Goal: Information Seeking & Learning: Check status

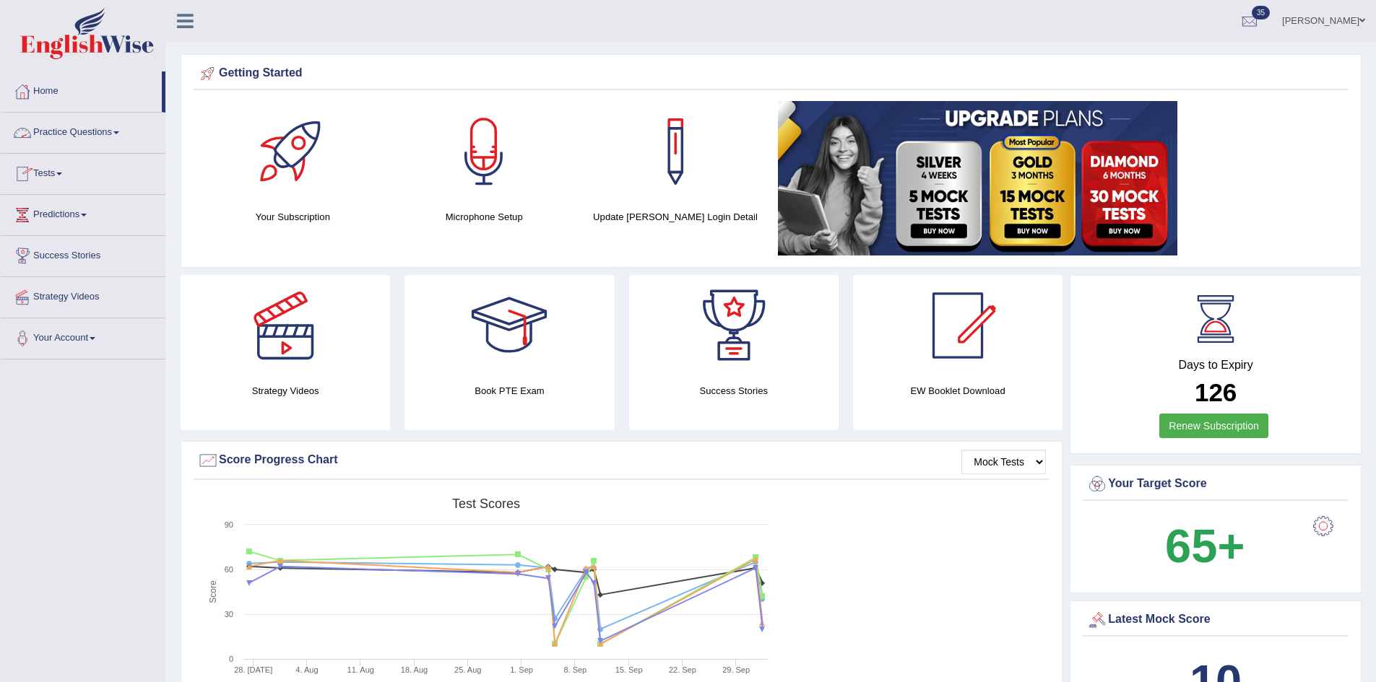
click at [51, 175] on link "Tests" at bounding box center [83, 172] width 165 height 36
click at [53, 256] on link "History" at bounding box center [94, 259] width 135 height 26
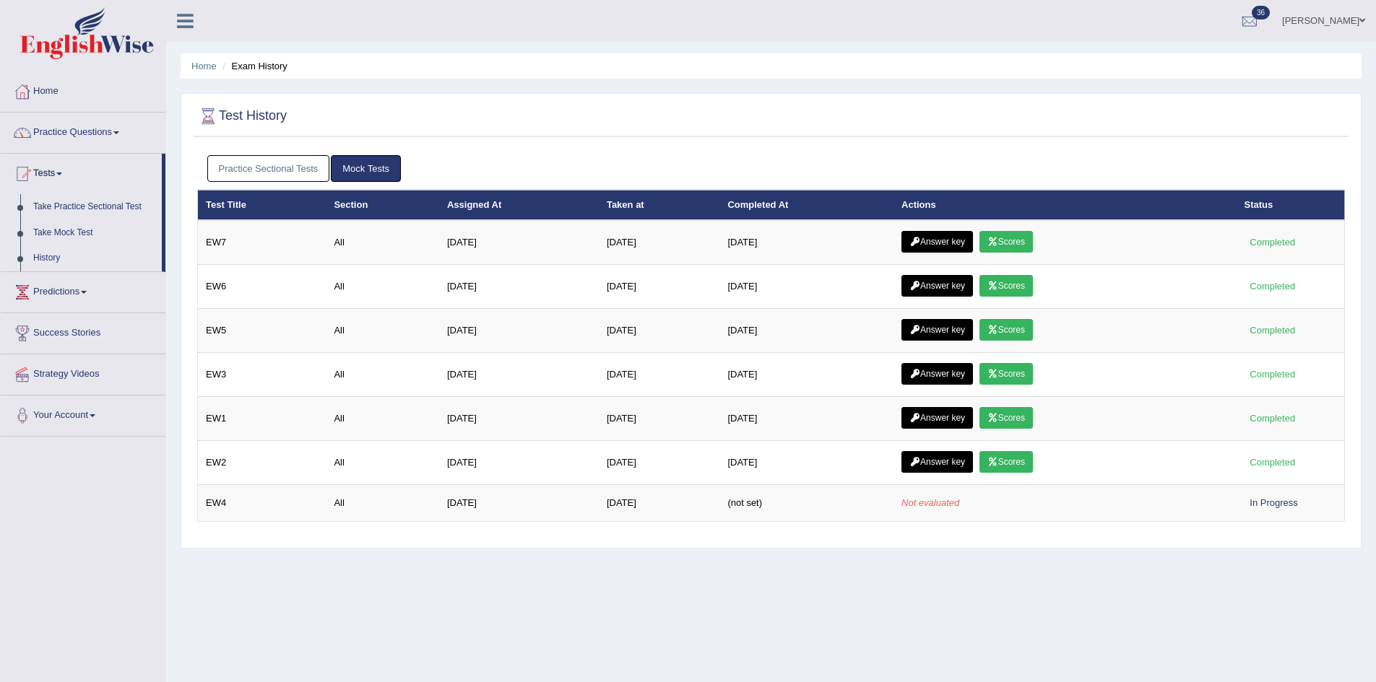
click at [67, 250] on link "History" at bounding box center [94, 259] width 135 height 26
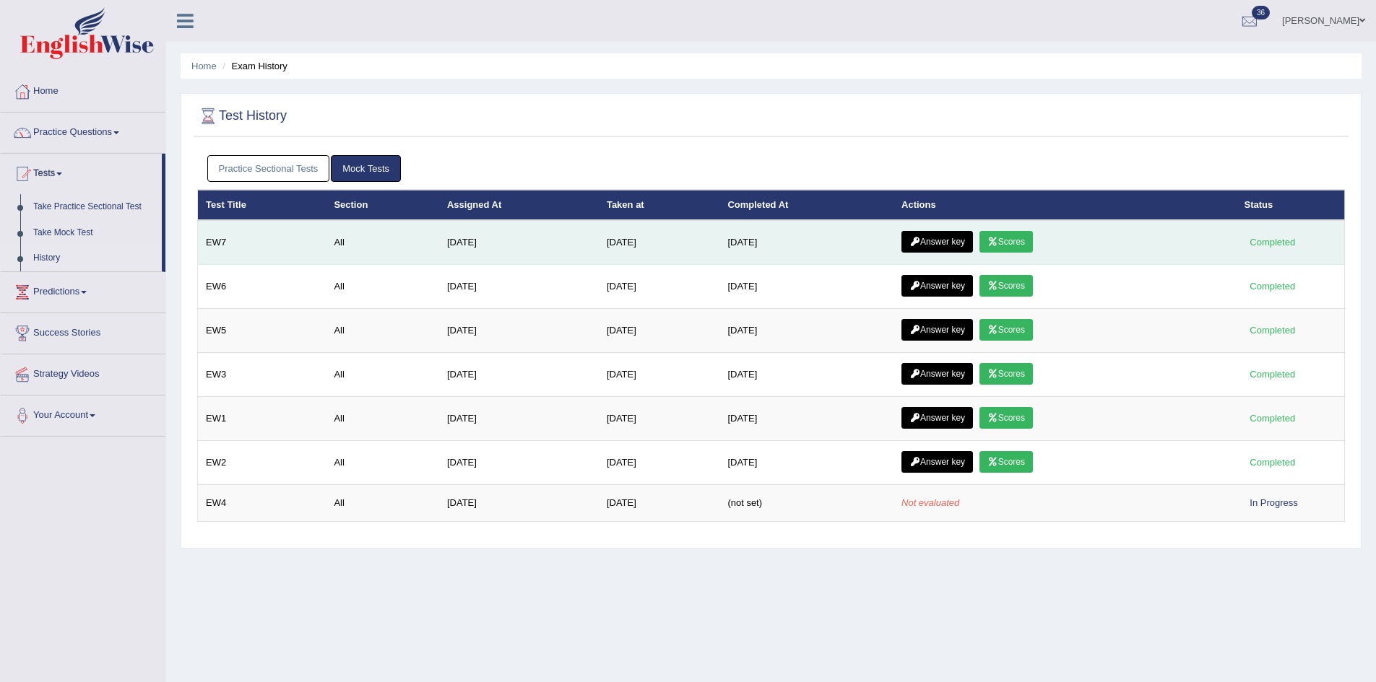
click at [1014, 240] on link "Scores" at bounding box center [1005, 242] width 53 height 22
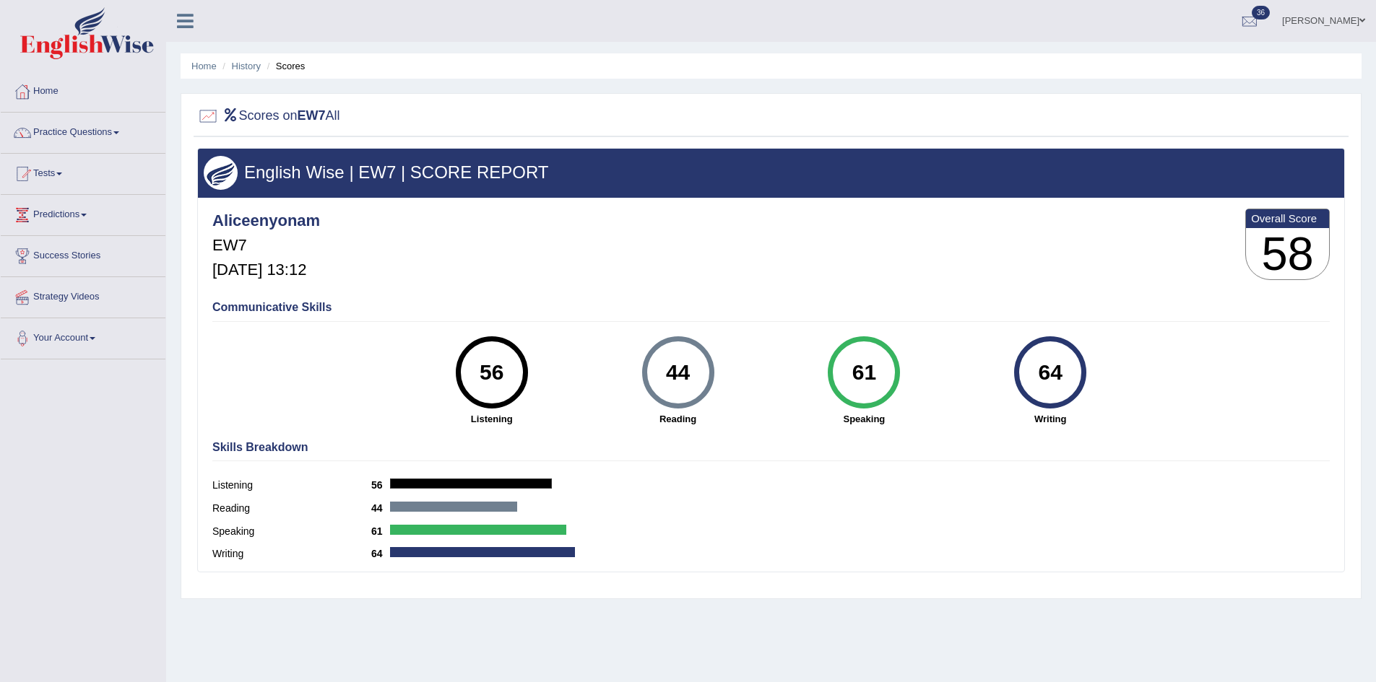
click at [274, 64] on li "Scores" at bounding box center [285, 66] width 42 height 14
click at [258, 66] on link "History" at bounding box center [246, 66] width 29 height 11
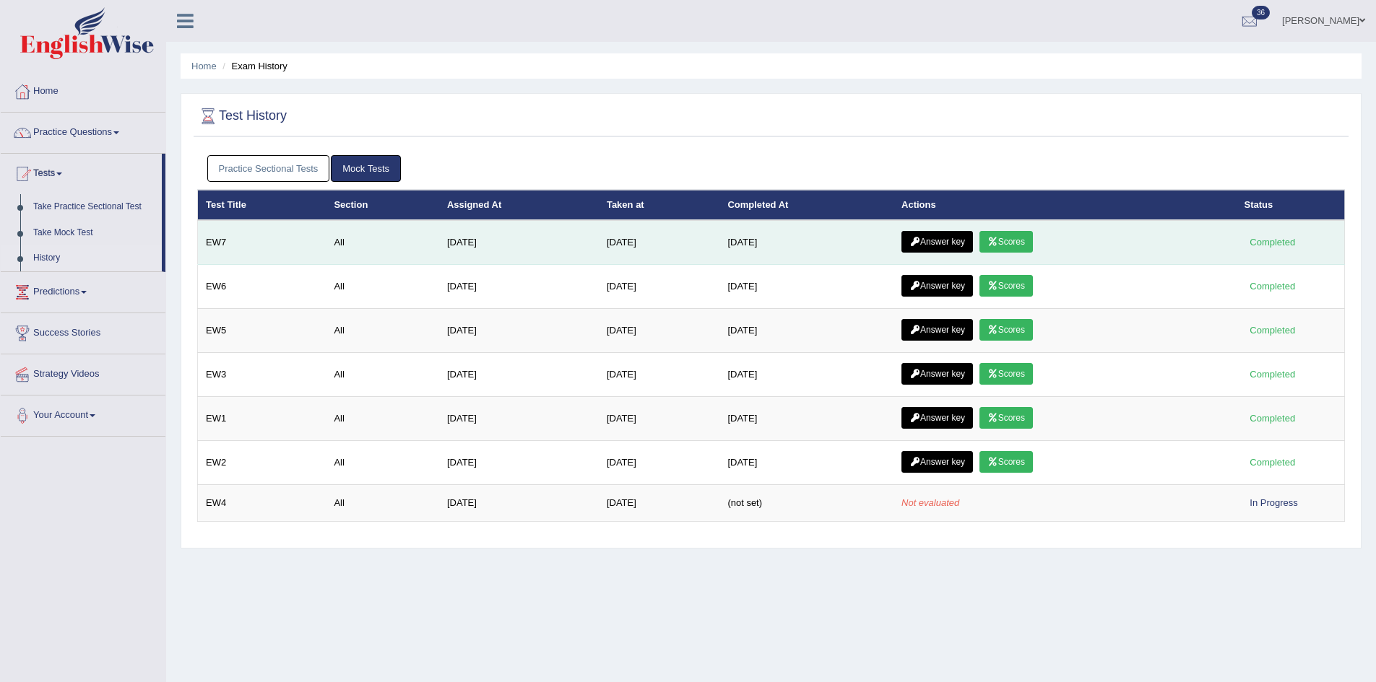
click at [946, 242] on link "Answer key" at bounding box center [936, 242] width 71 height 22
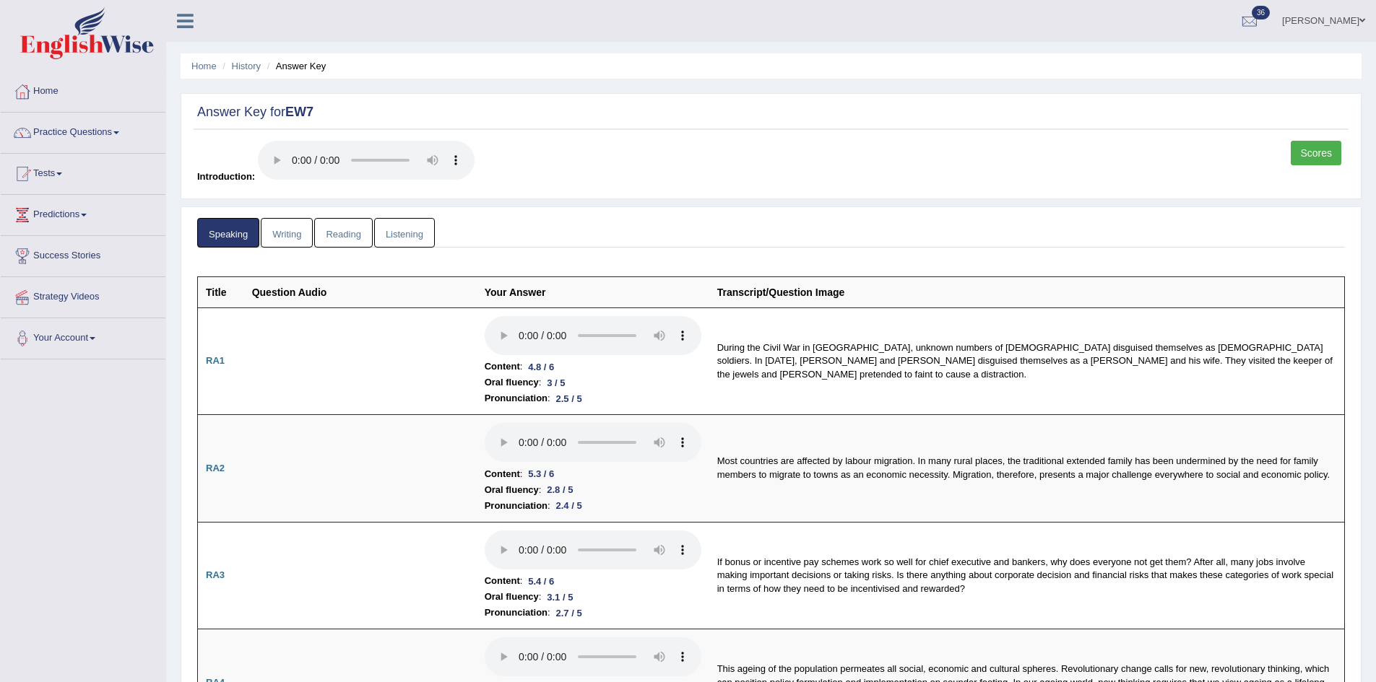
click at [348, 228] on link "Reading" at bounding box center [343, 233] width 58 height 30
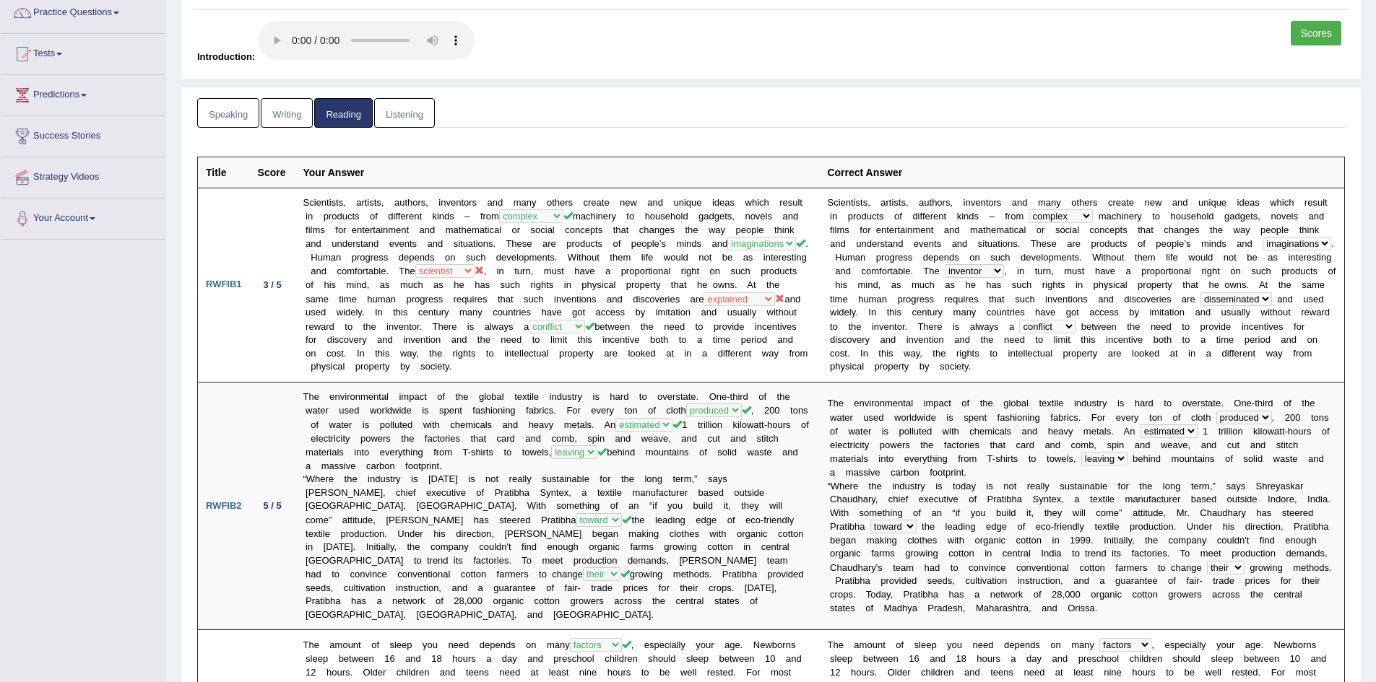
scroll to position [173, 0]
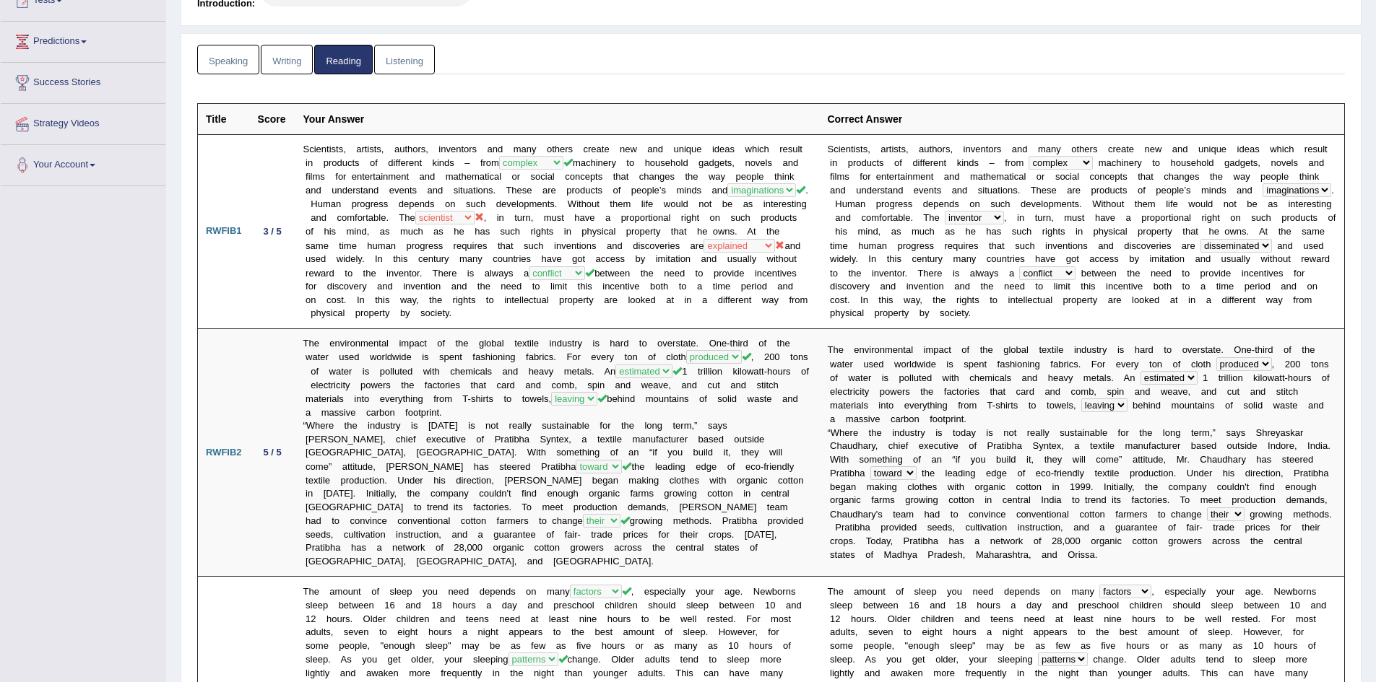
click at [393, 51] on link "Listening" at bounding box center [404, 60] width 61 height 30
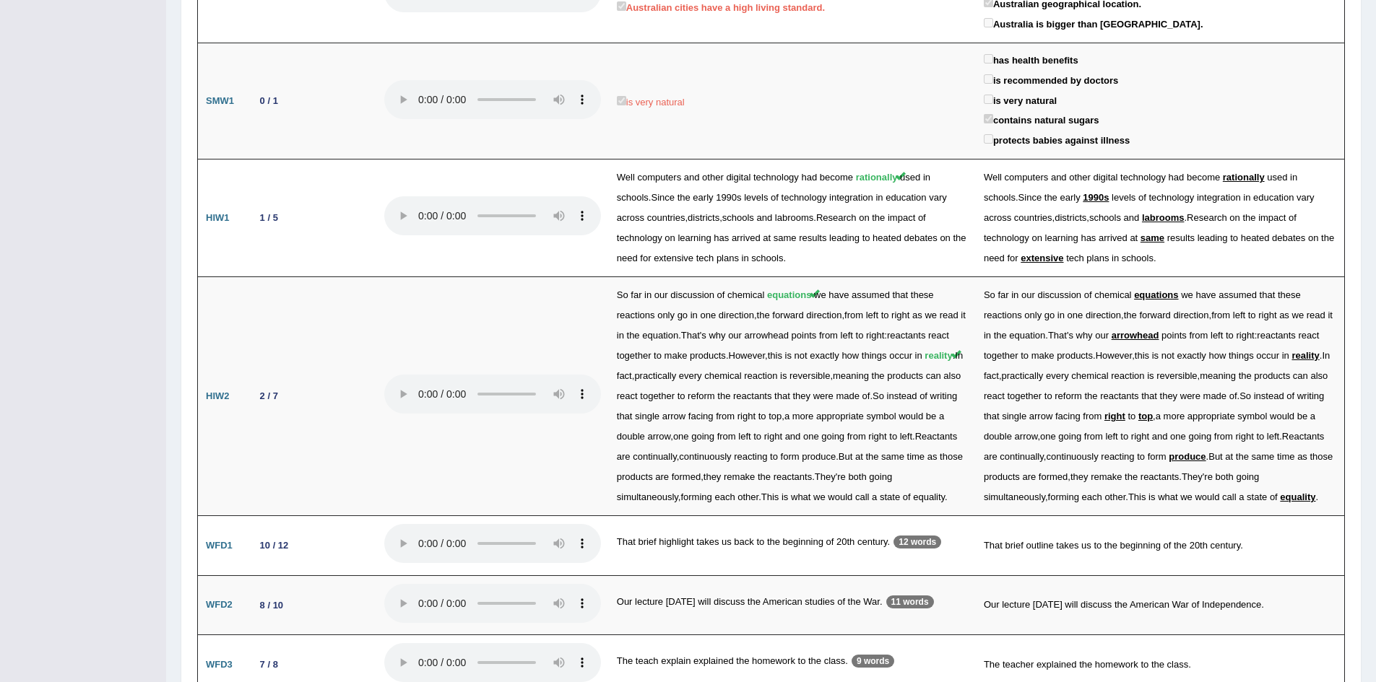
scroll to position [2092, 0]
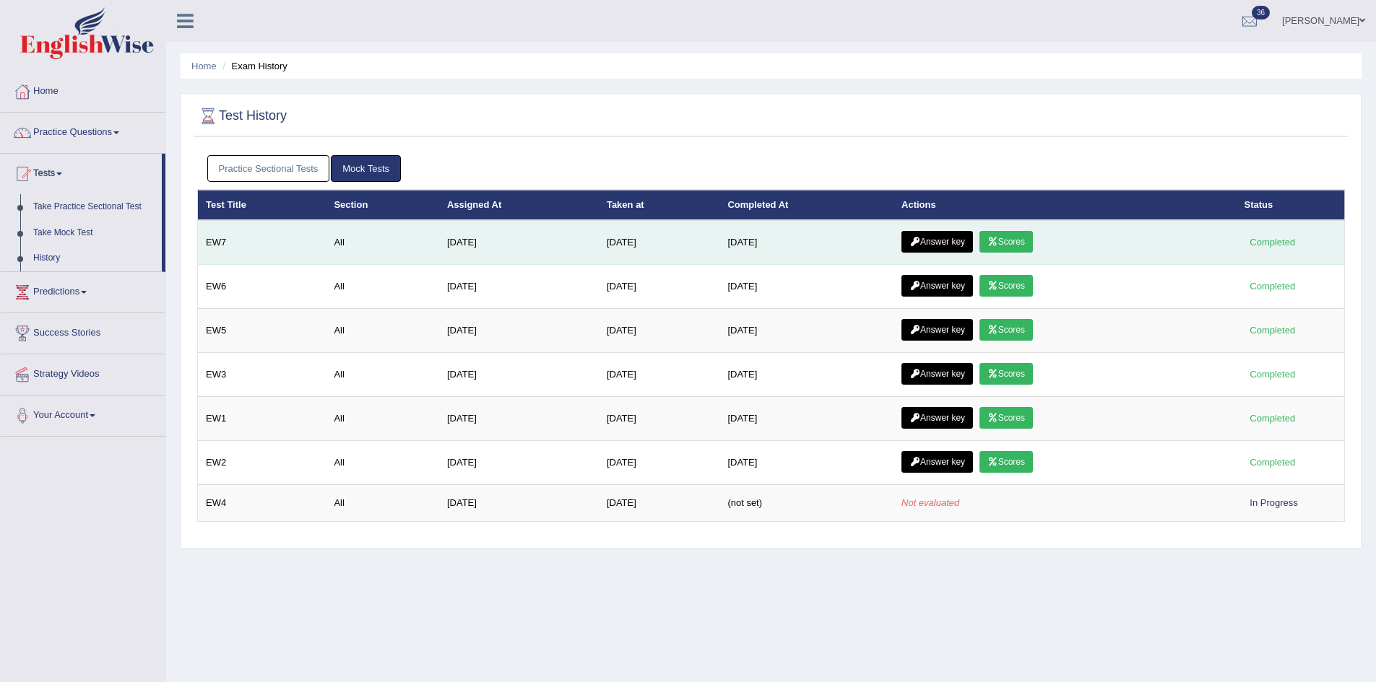
click at [955, 235] on link "Answer key" at bounding box center [936, 242] width 71 height 22
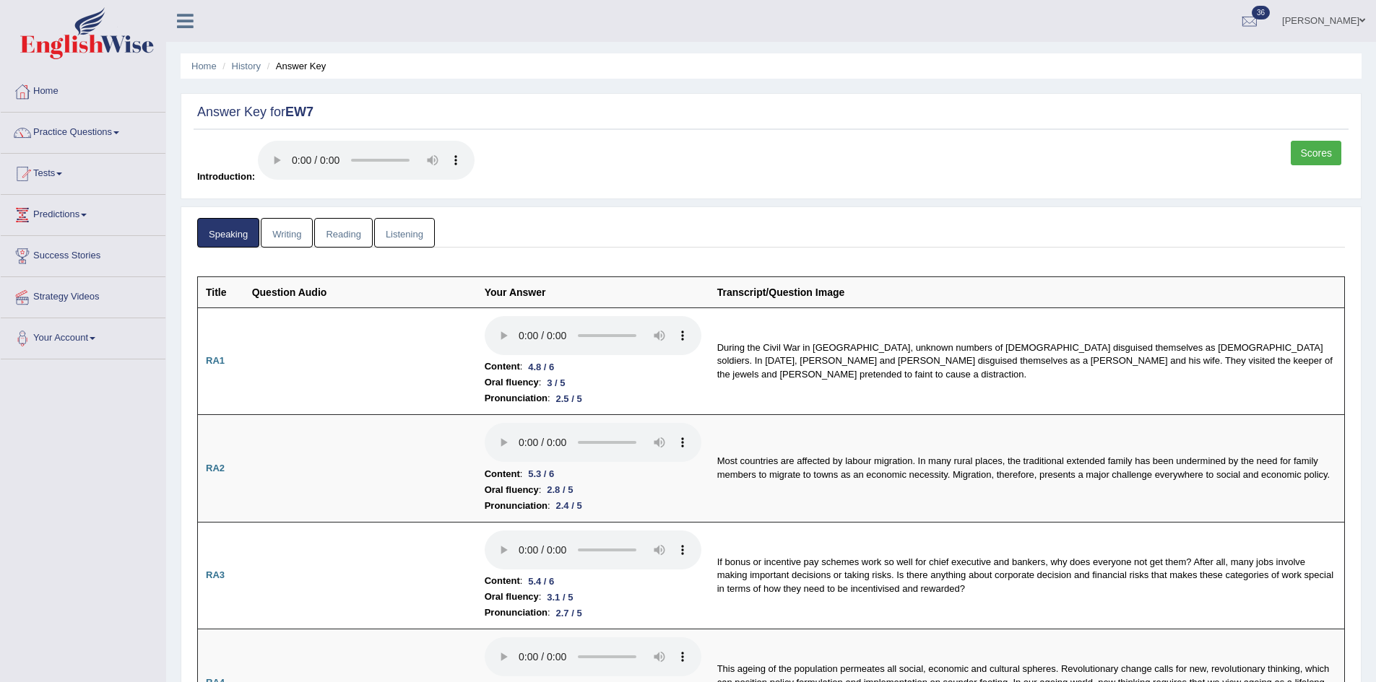
click at [238, 227] on link "Speaking" at bounding box center [228, 233] width 62 height 30
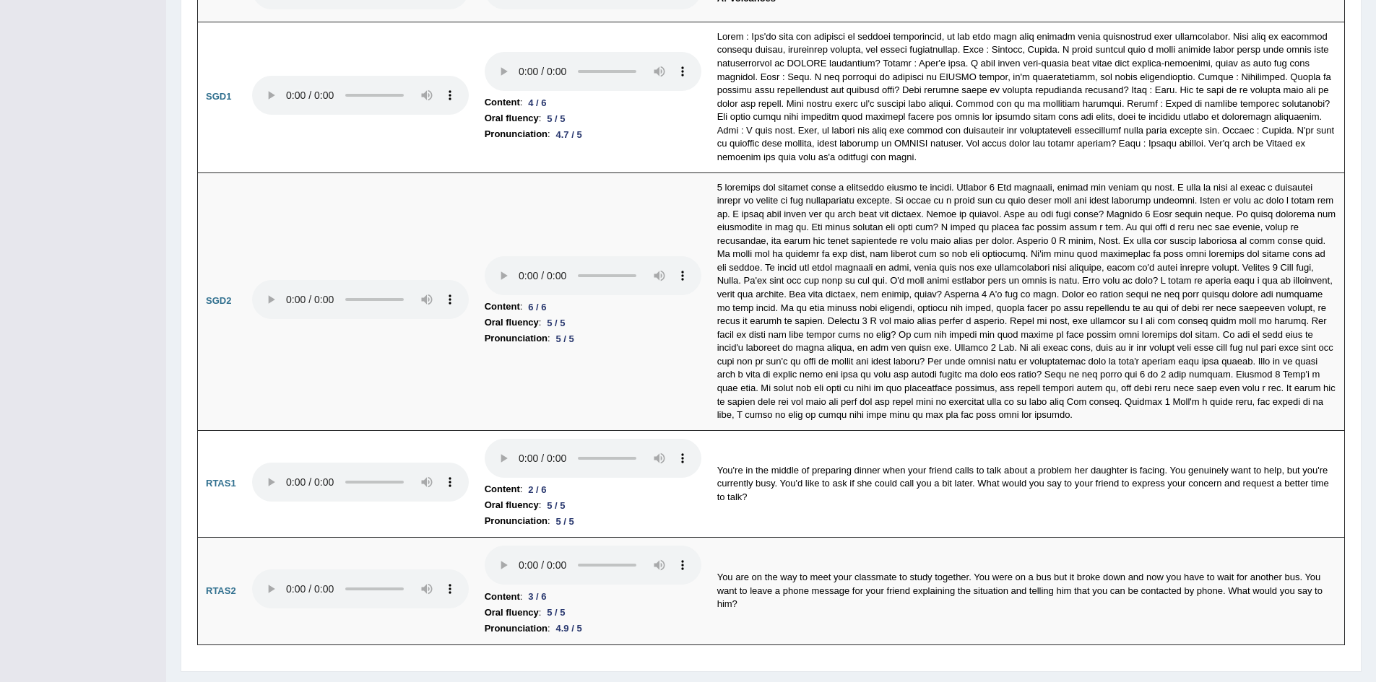
scroll to position [4079, 0]
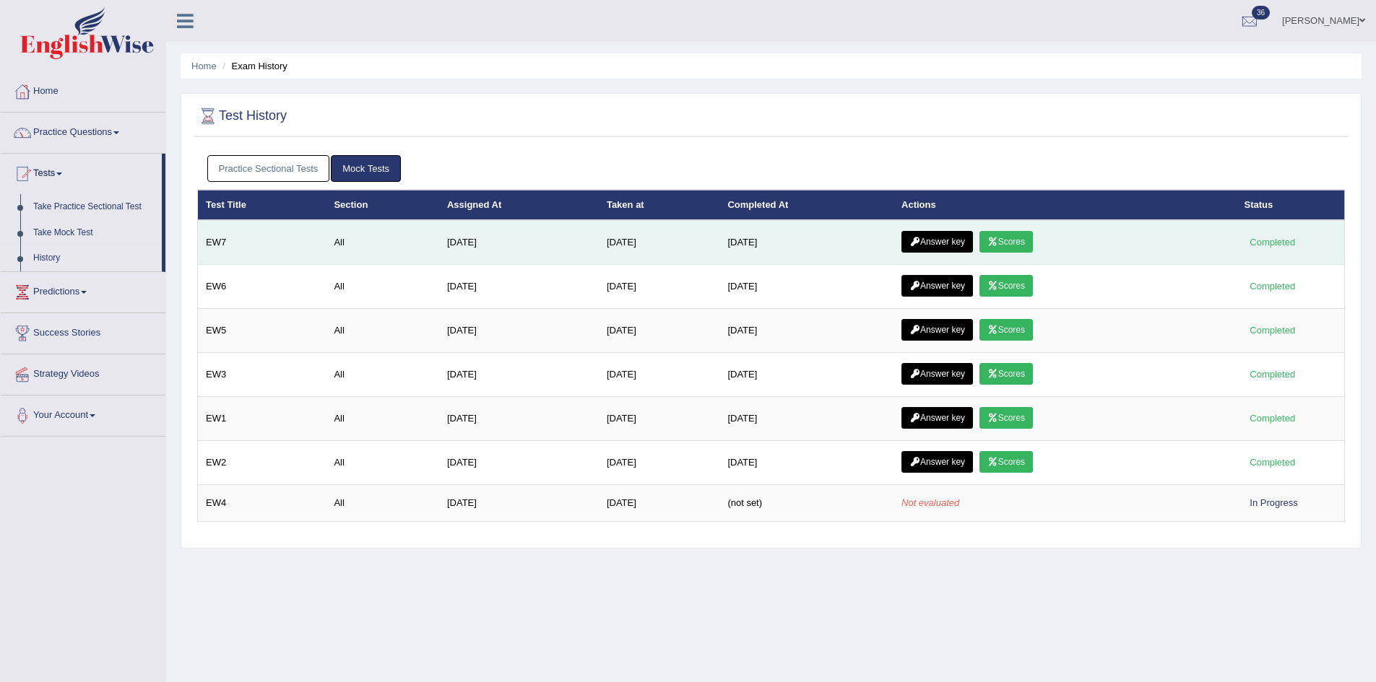
click at [944, 238] on link "Answer key" at bounding box center [936, 242] width 71 height 22
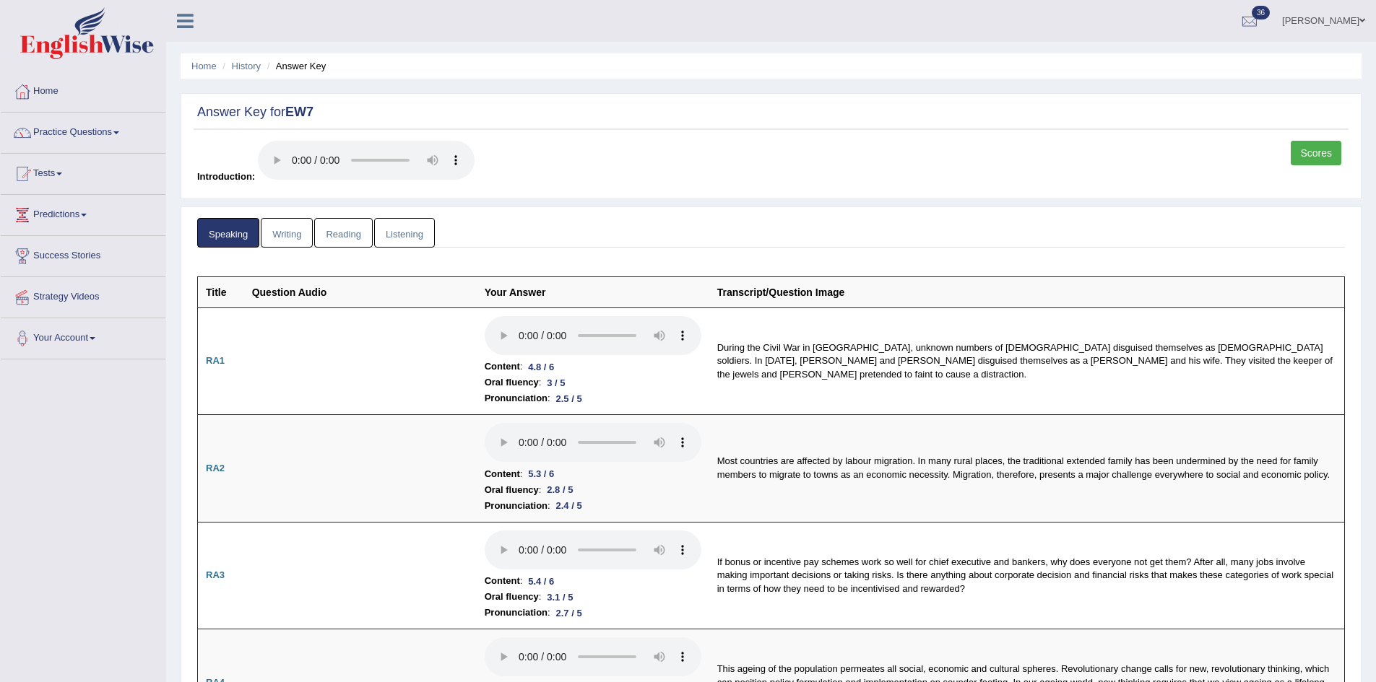
click at [286, 230] on link "Writing" at bounding box center [287, 233] width 52 height 30
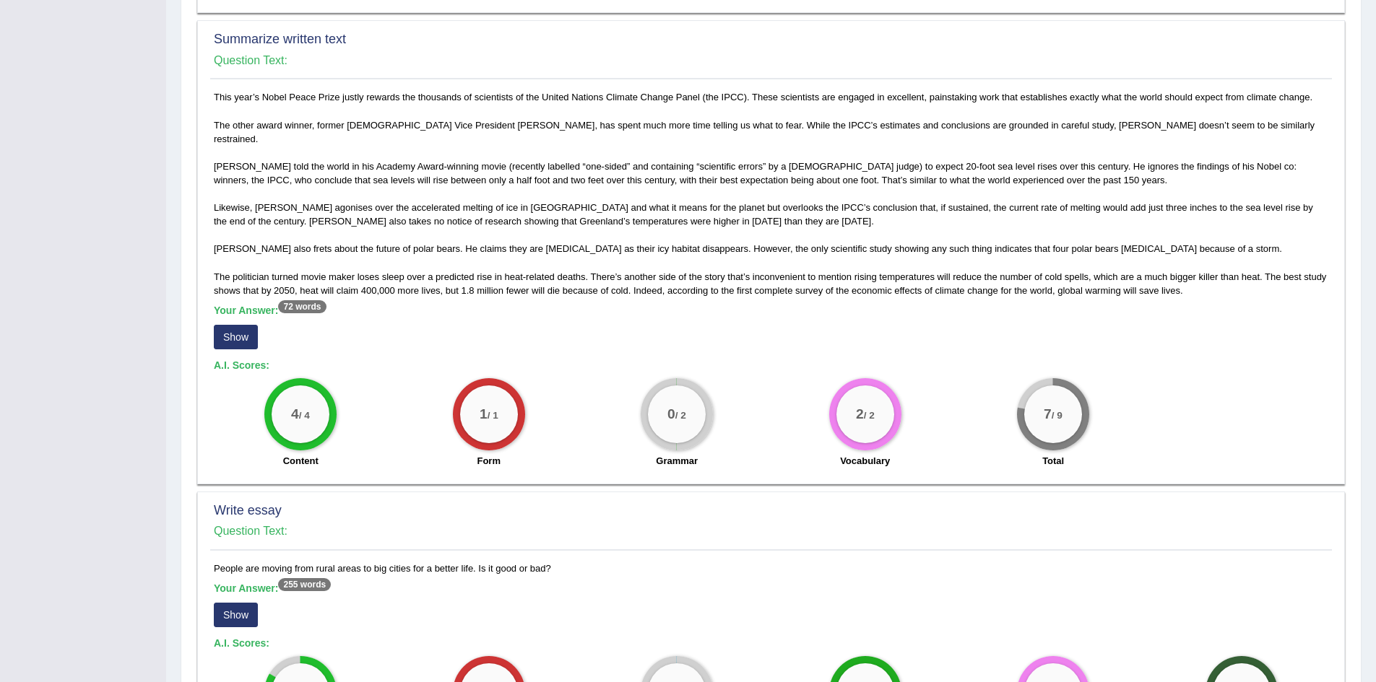
scroll to position [691, 0]
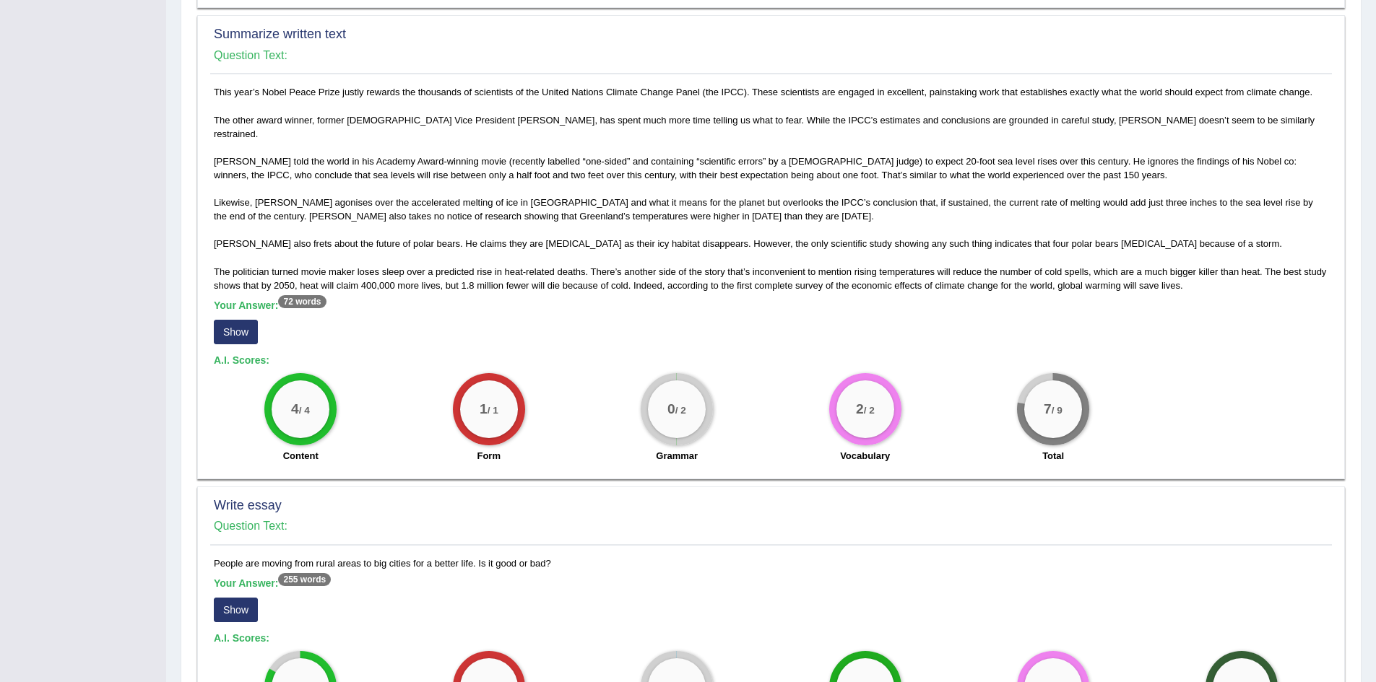
click at [229, 320] on button "Show" at bounding box center [236, 332] width 44 height 25
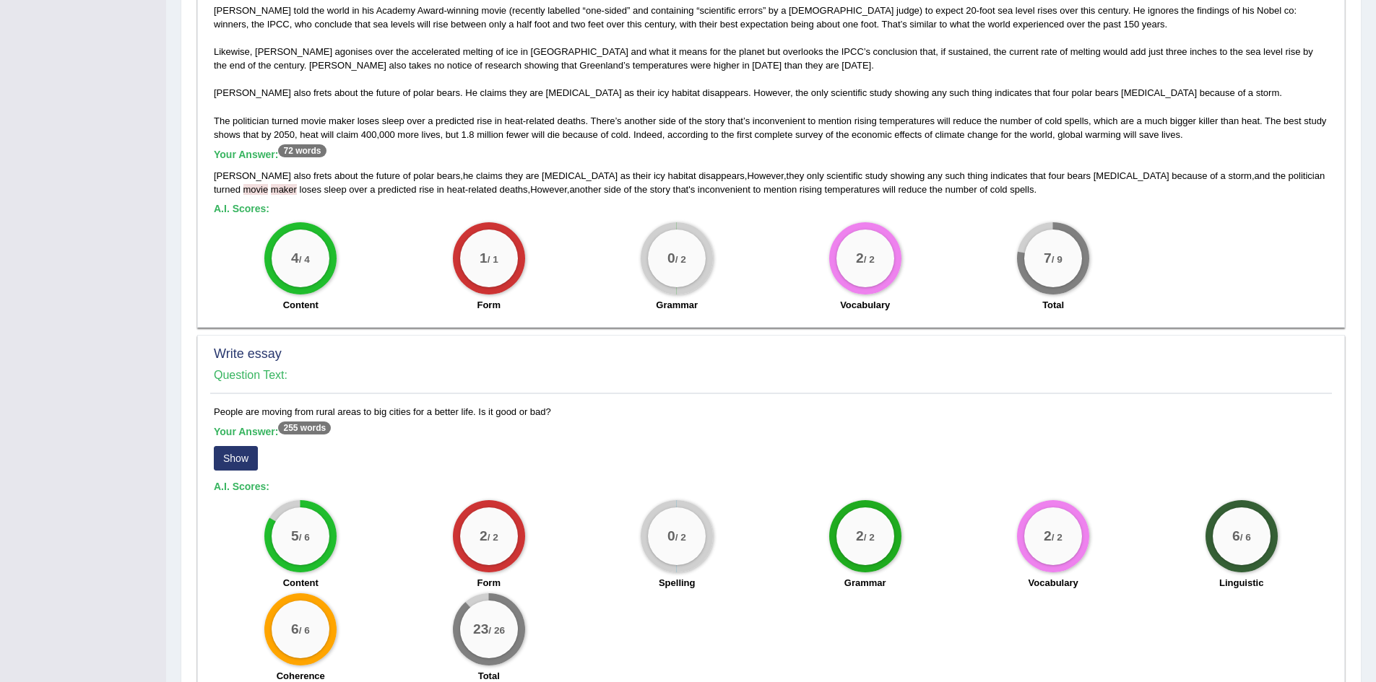
scroll to position [911, 0]
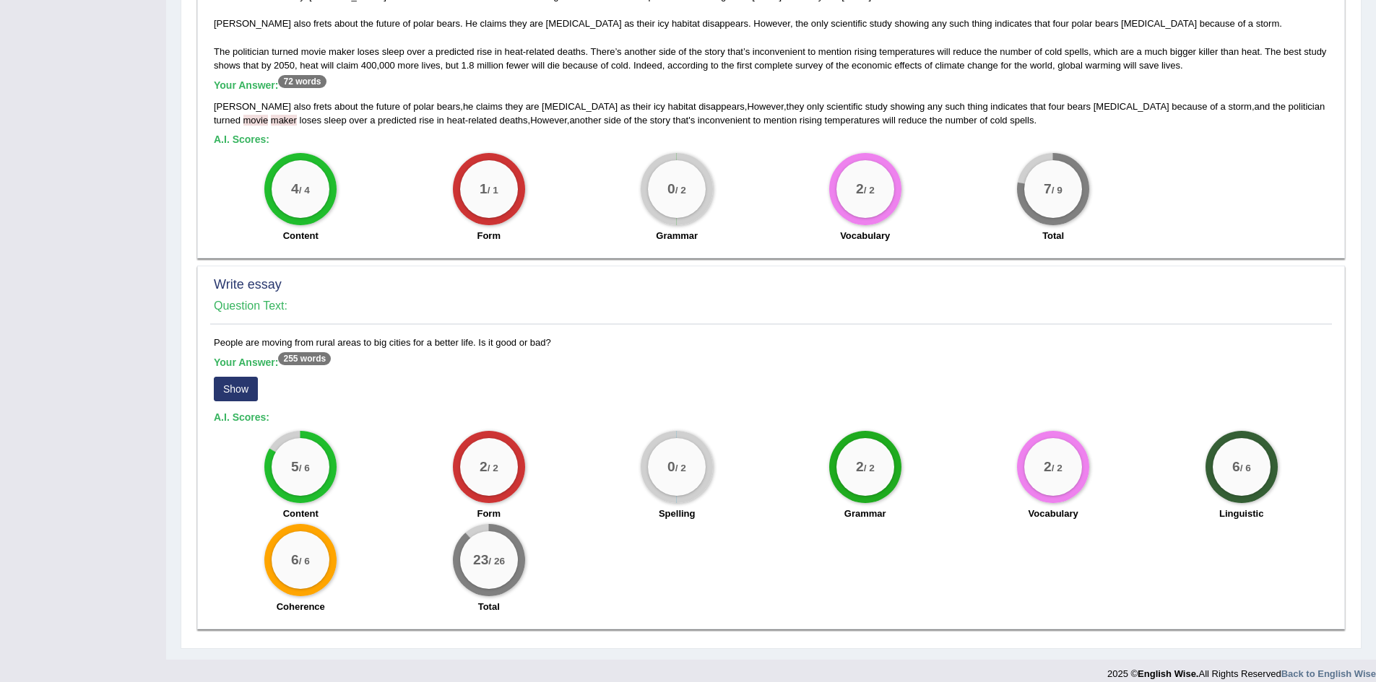
click at [238, 377] on button "Show" at bounding box center [236, 389] width 44 height 25
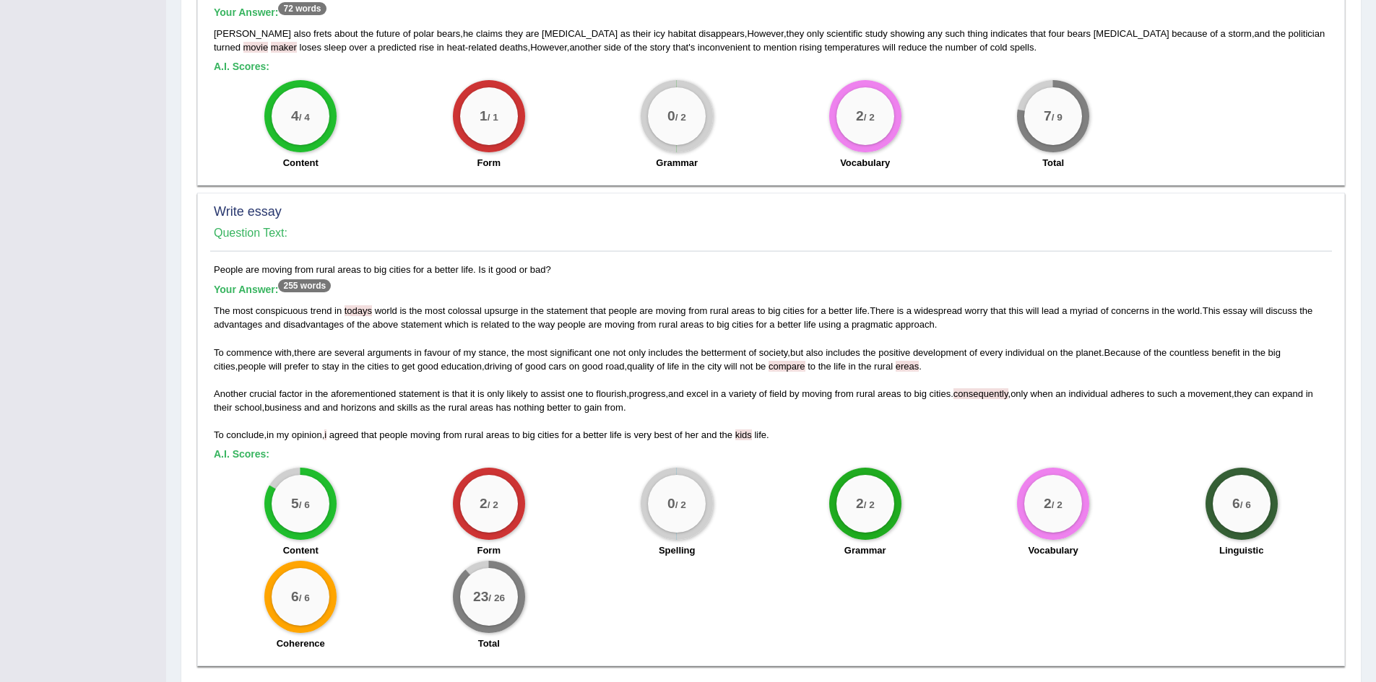
scroll to position [1021, 0]
